Goal: Information Seeking & Learning: Learn about a topic

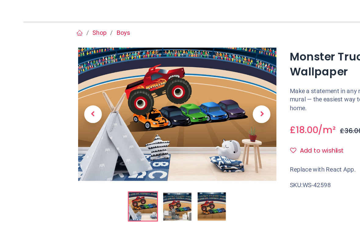
scroll to position [54, -14]
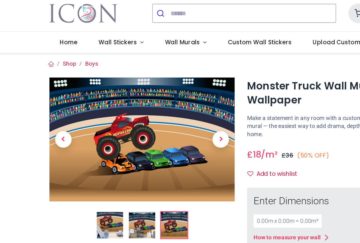
click at [162, 111] on span "Next" at bounding box center [165, 117] width 12 height 12
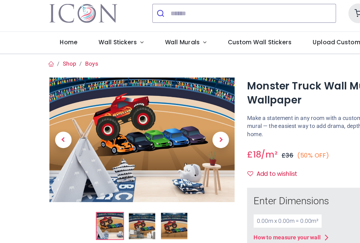
click at [163, 112] on span "Next" at bounding box center [165, 118] width 12 height 12
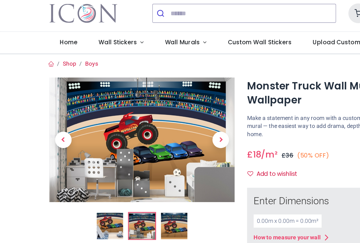
click at [161, 112] on span "Next" at bounding box center [165, 118] width 12 height 12
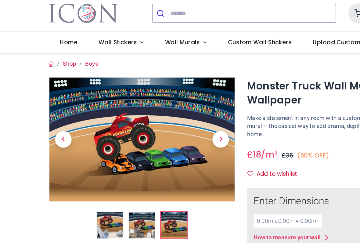
click at [48, 111] on span "Previous" at bounding box center [48, 117] width 12 height 12
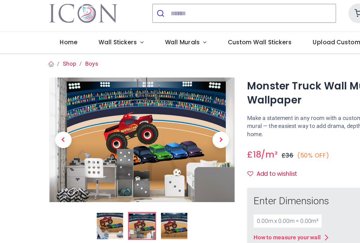
scroll to position [0, 0]
click at [154, 171] on ol at bounding box center [106, 181] width 137 height 21
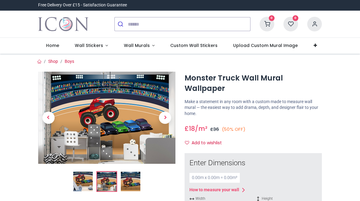
click at [144, 46] on span "Wall Murals" at bounding box center [137, 45] width 26 height 6
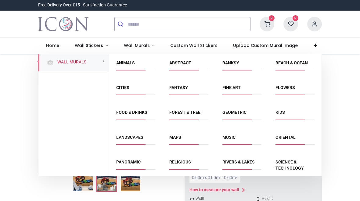
click at [285, 111] on link "Kids" at bounding box center [279, 112] width 9 height 5
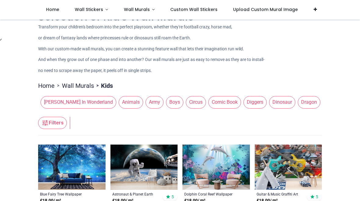
scroll to position [19, 0]
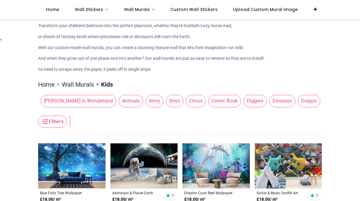
click at [166, 99] on span "Boys" at bounding box center [174, 101] width 17 height 12
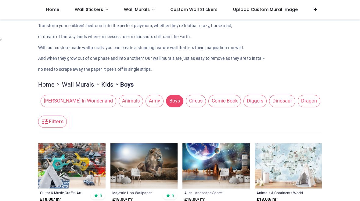
click at [208, 100] on span "Comic Book" at bounding box center [224, 101] width 33 height 12
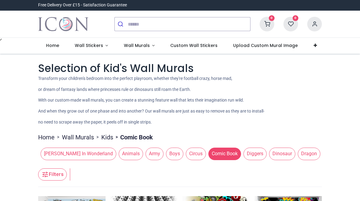
click at [243, 152] on span "Diggers" at bounding box center [254, 154] width 23 height 12
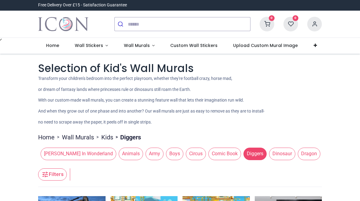
click at [166, 153] on span "Boys" at bounding box center [174, 154] width 17 height 12
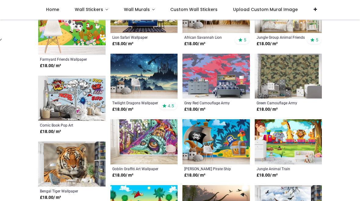
scroll to position [372, 0]
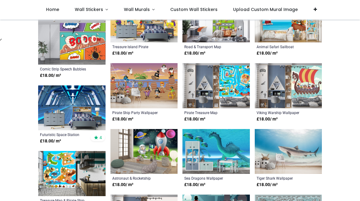
scroll to position [956, 0]
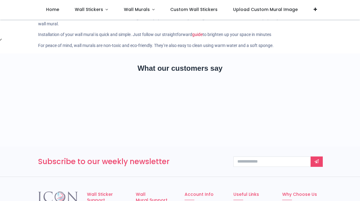
scroll to position [1646, 0]
